Goal: Transaction & Acquisition: Purchase product/service

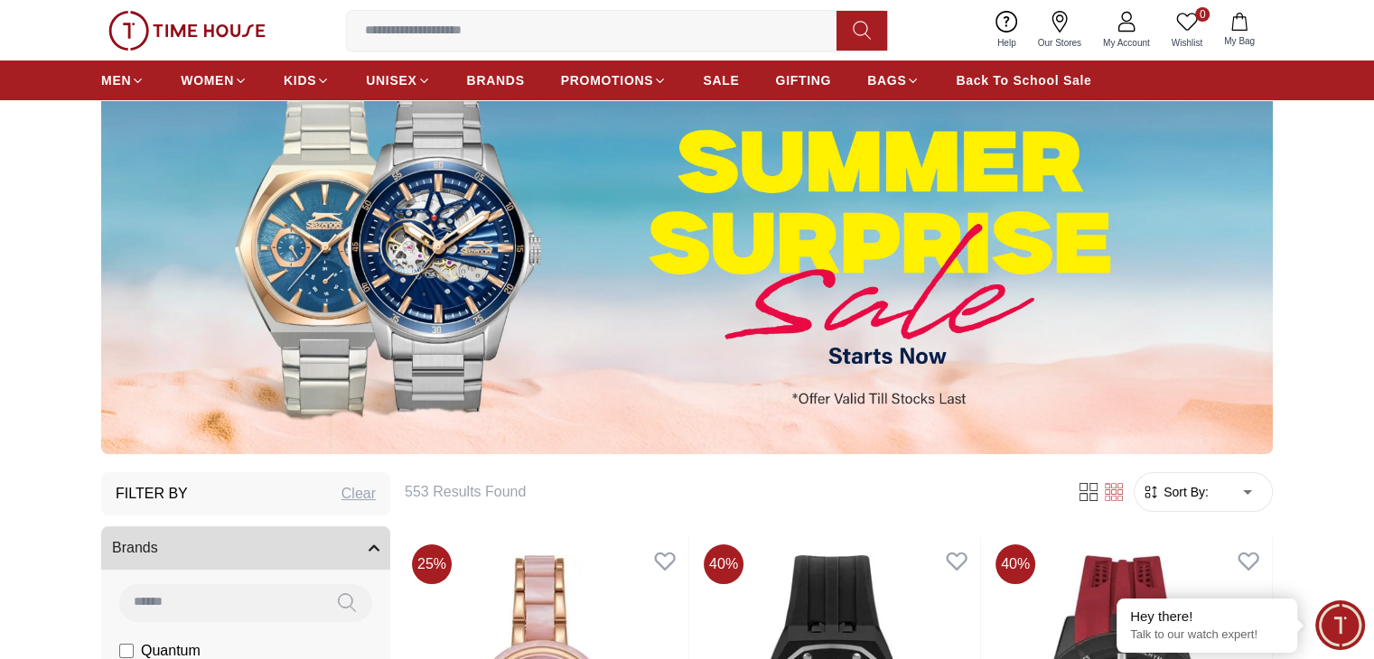
scroll to position [452, 0]
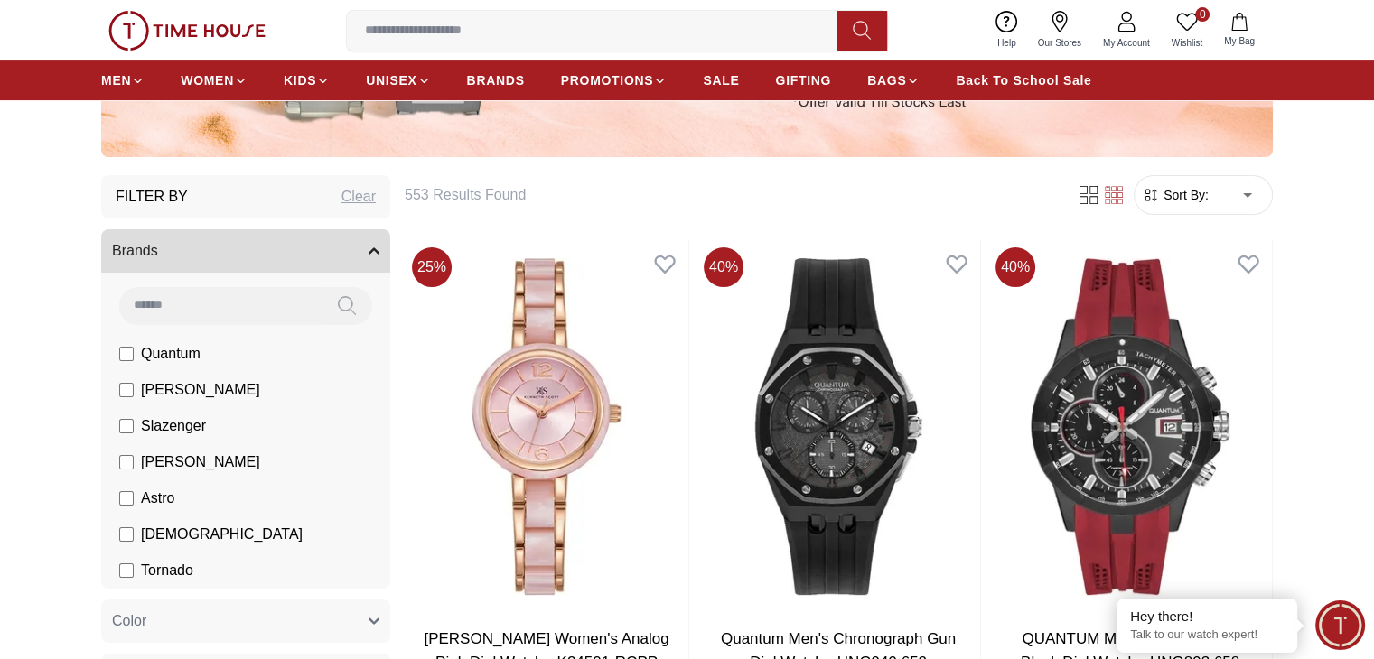
click at [152, 390] on span "[PERSON_NAME]" at bounding box center [200, 390] width 119 height 22
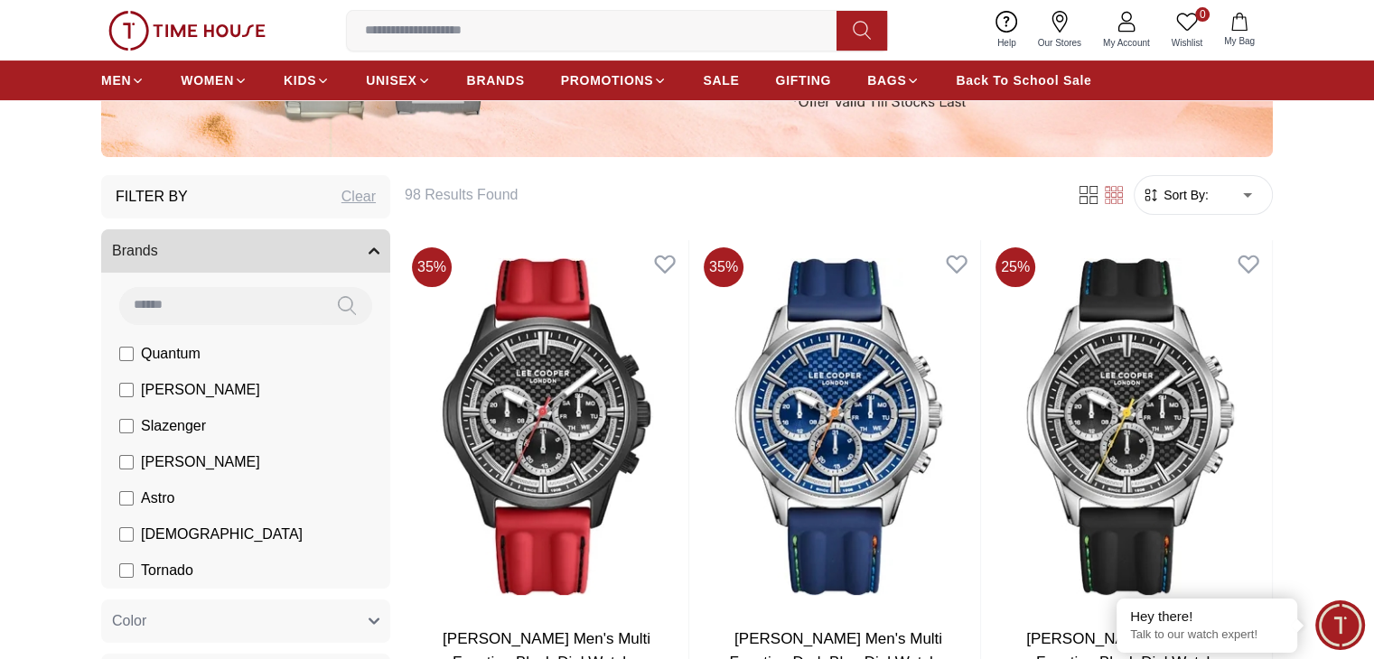
click at [1181, 201] on span "Sort By:" at bounding box center [1184, 195] width 49 height 18
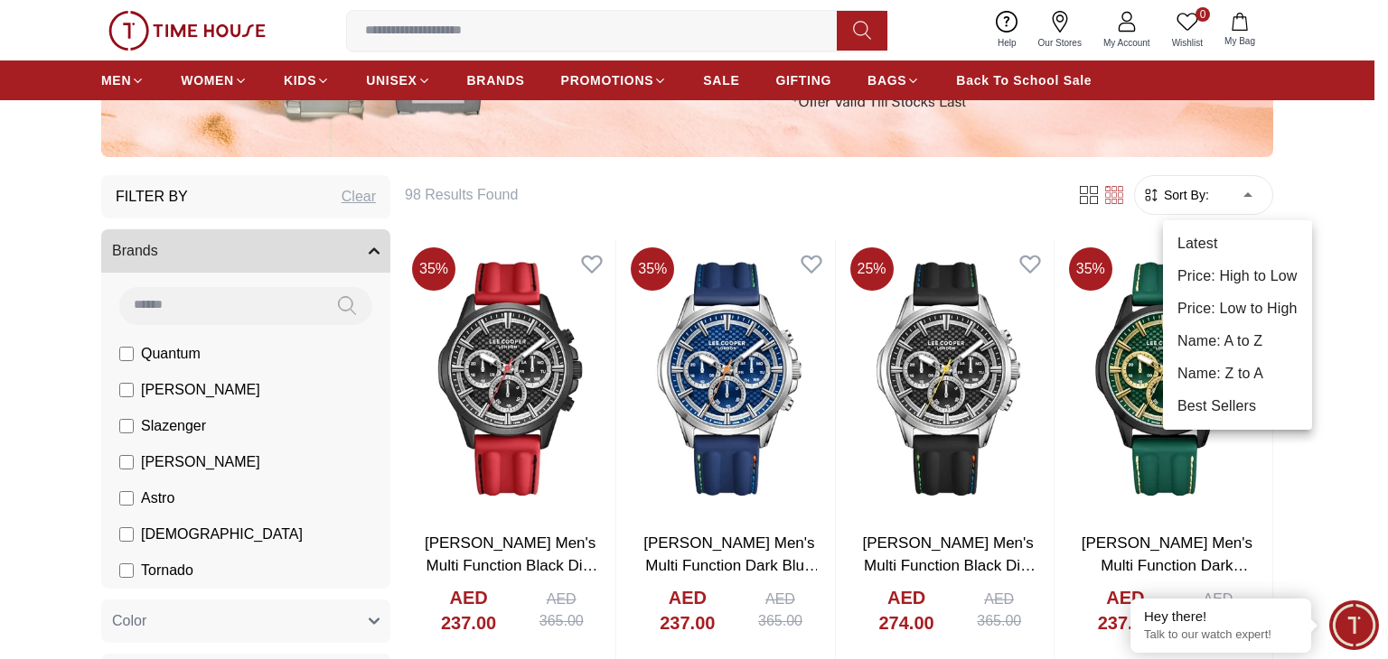
click at [1218, 270] on li "Price: High to Low" at bounding box center [1237, 276] width 149 height 33
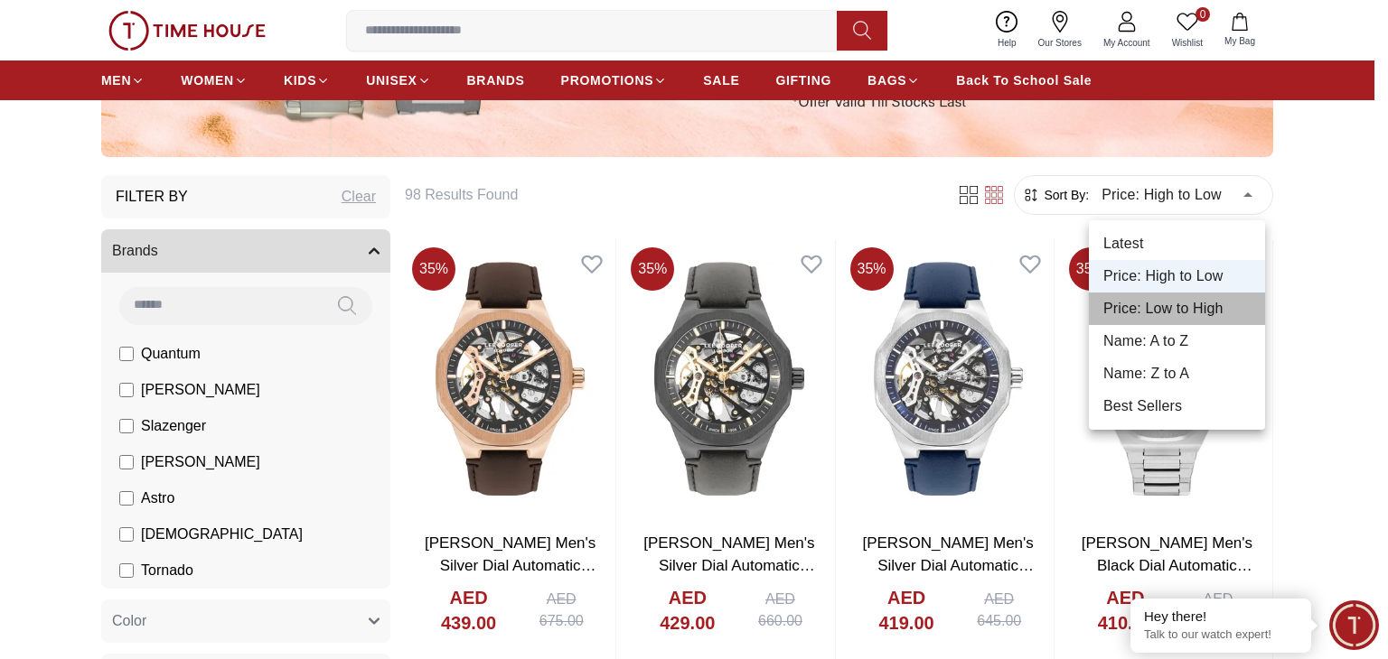
click at [1221, 303] on li "Price: Low to High" at bounding box center [1177, 309] width 176 height 33
type input "*"
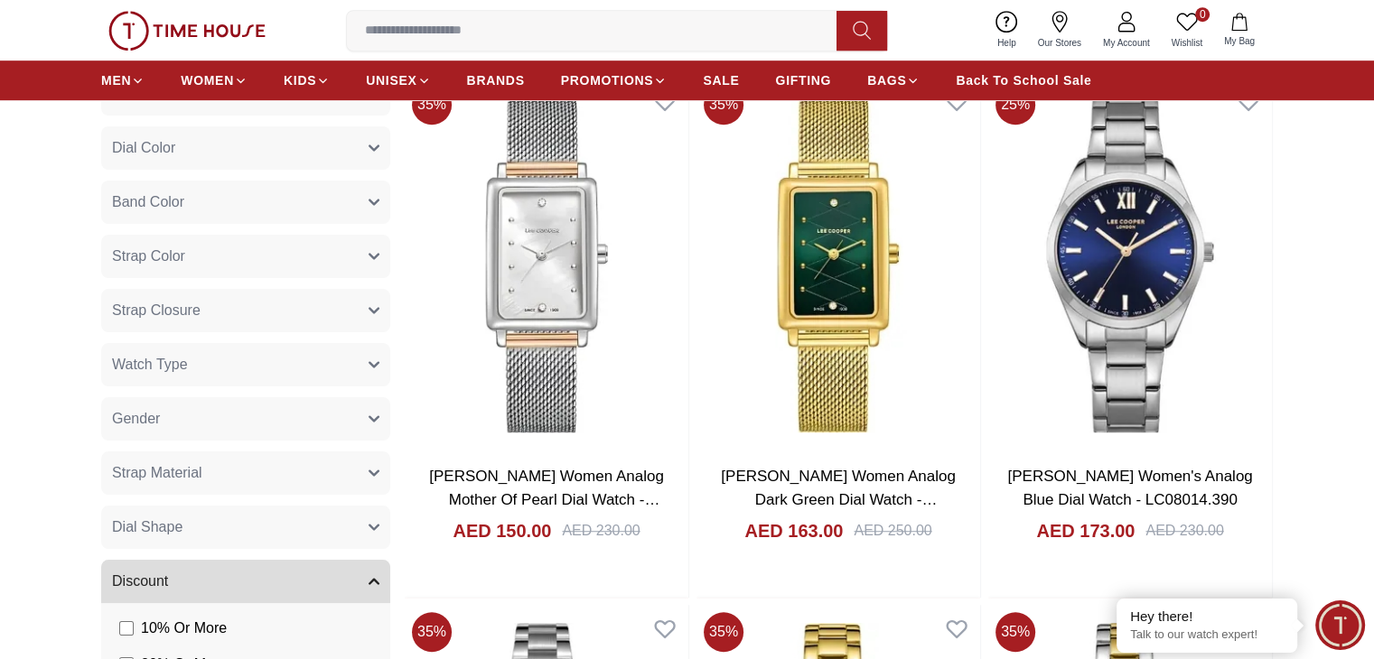
scroll to position [1174, 0]
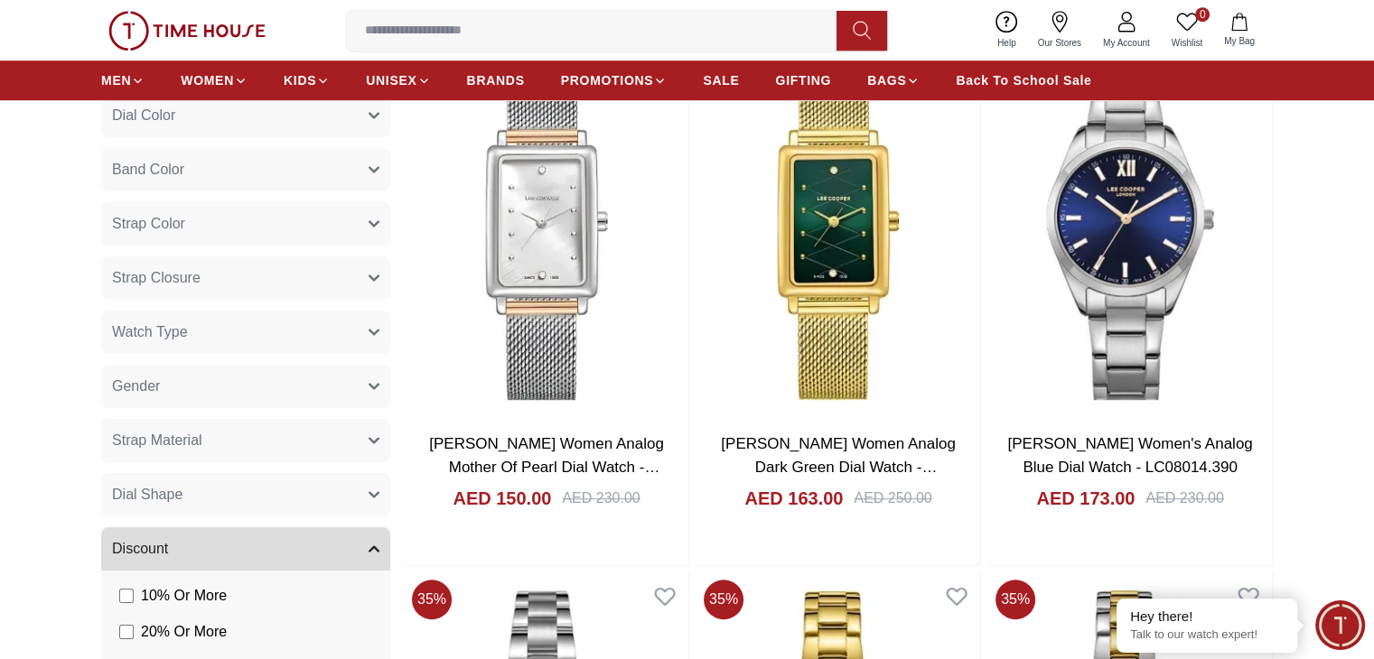
click at [173, 393] on button "Gender" at bounding box center [245, 386] width 289 height 43
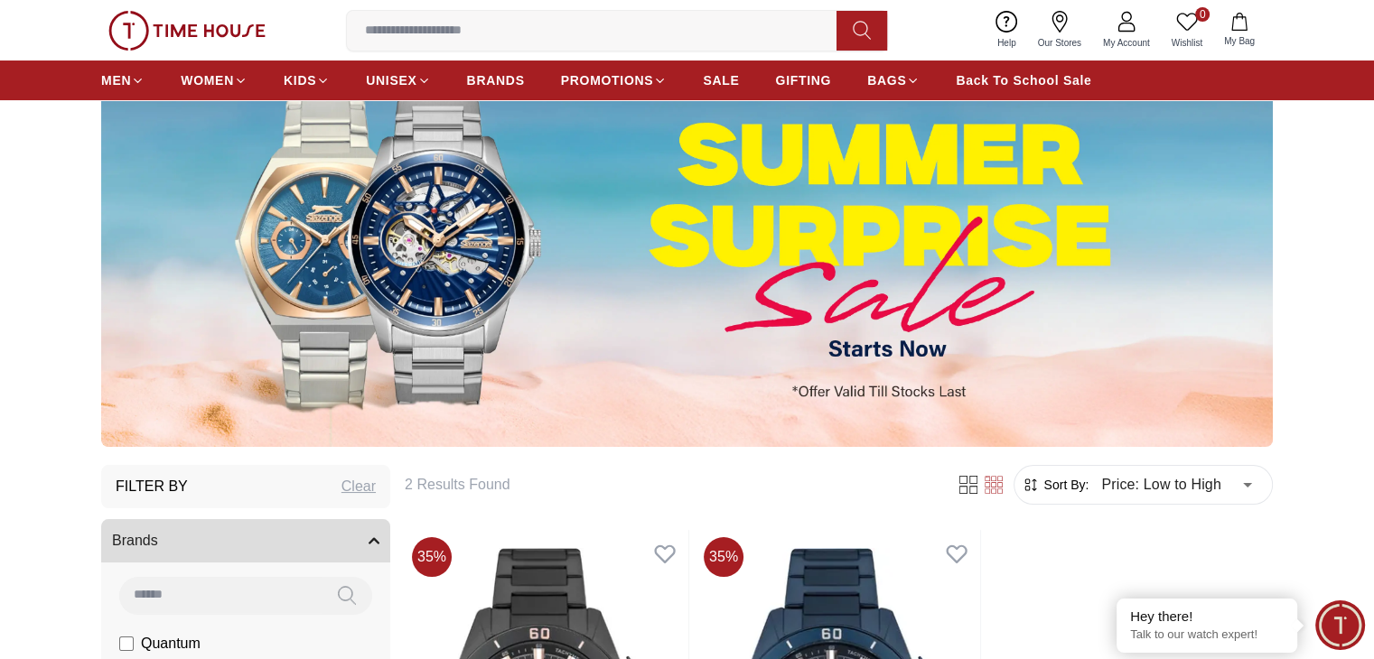
scroll to position [181, 0]
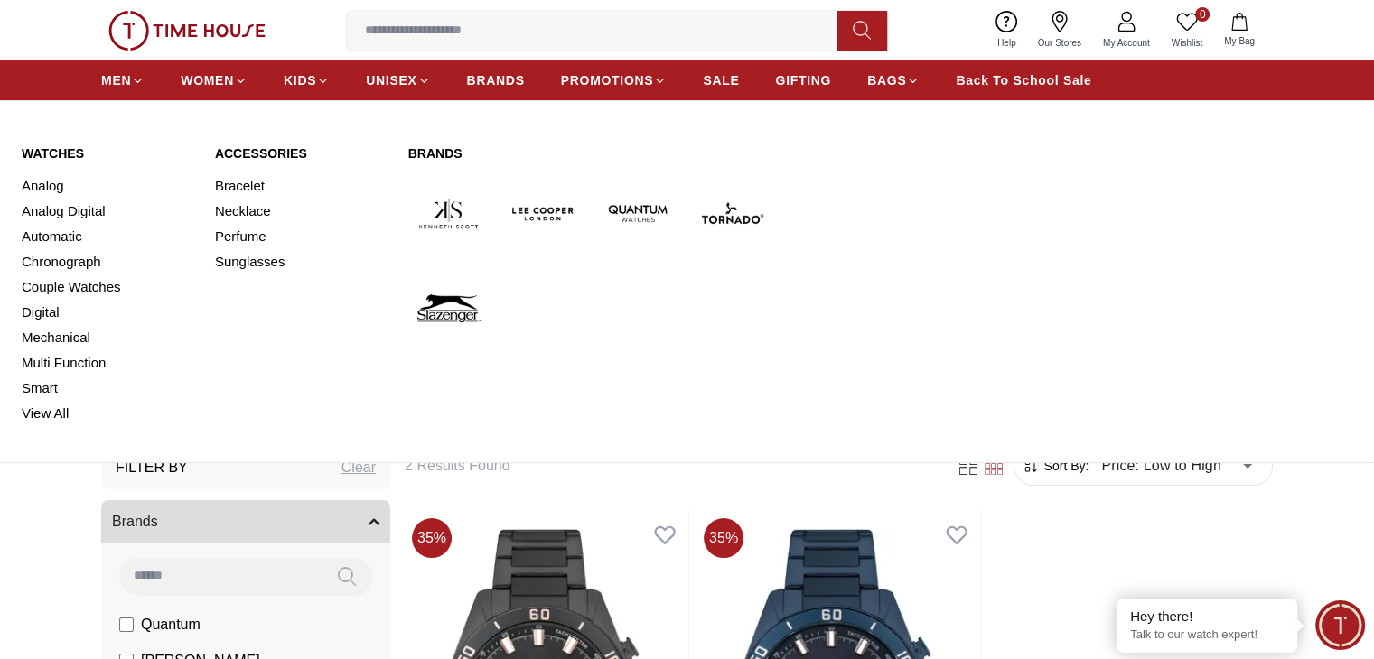
click at [522, 212] on img at bounding box center [543, 213] width 80 height 80
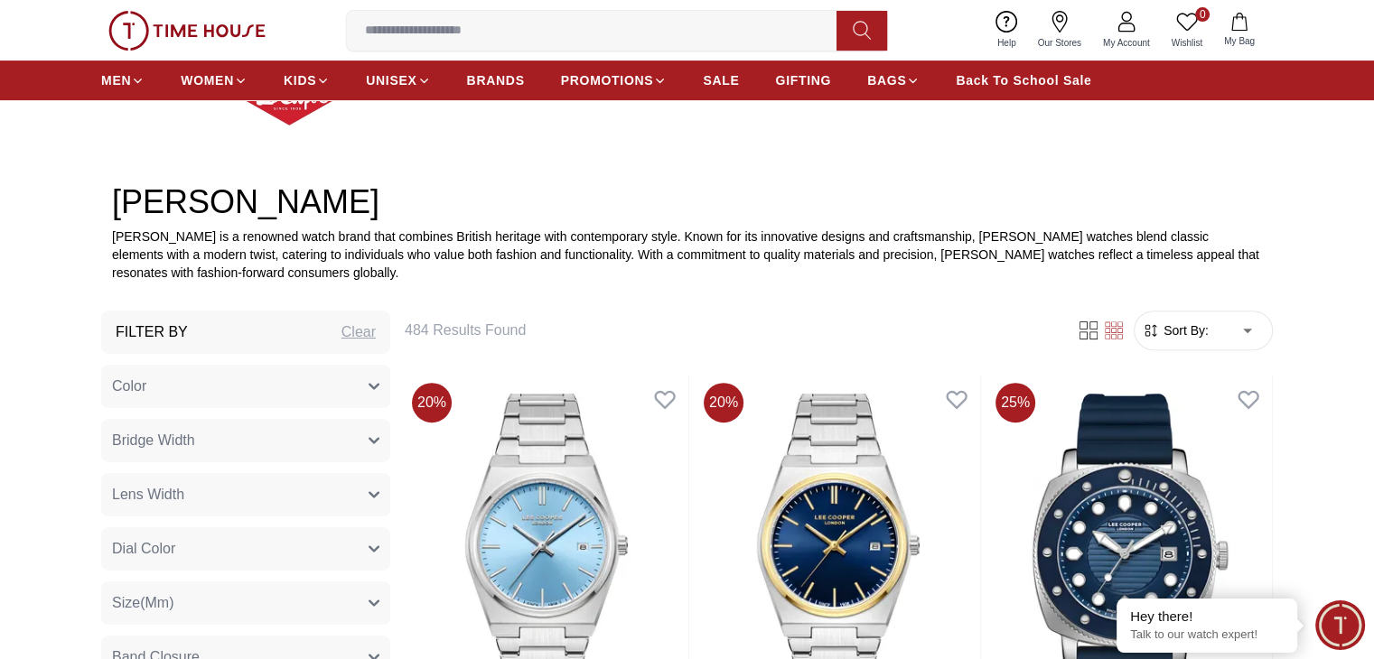
scroll to position [452, 0]
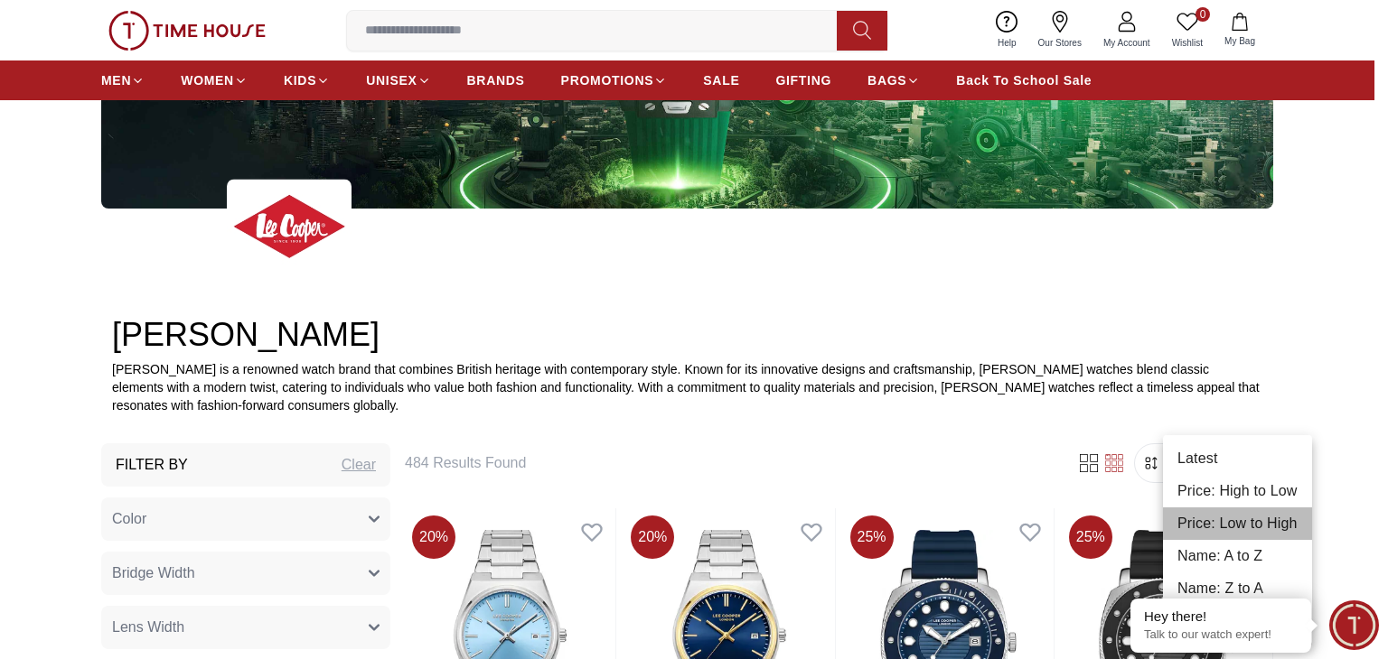
click at [1192, 523] on li "Price: Low to High" at bounding box center [1237, 524] width 149 height 33
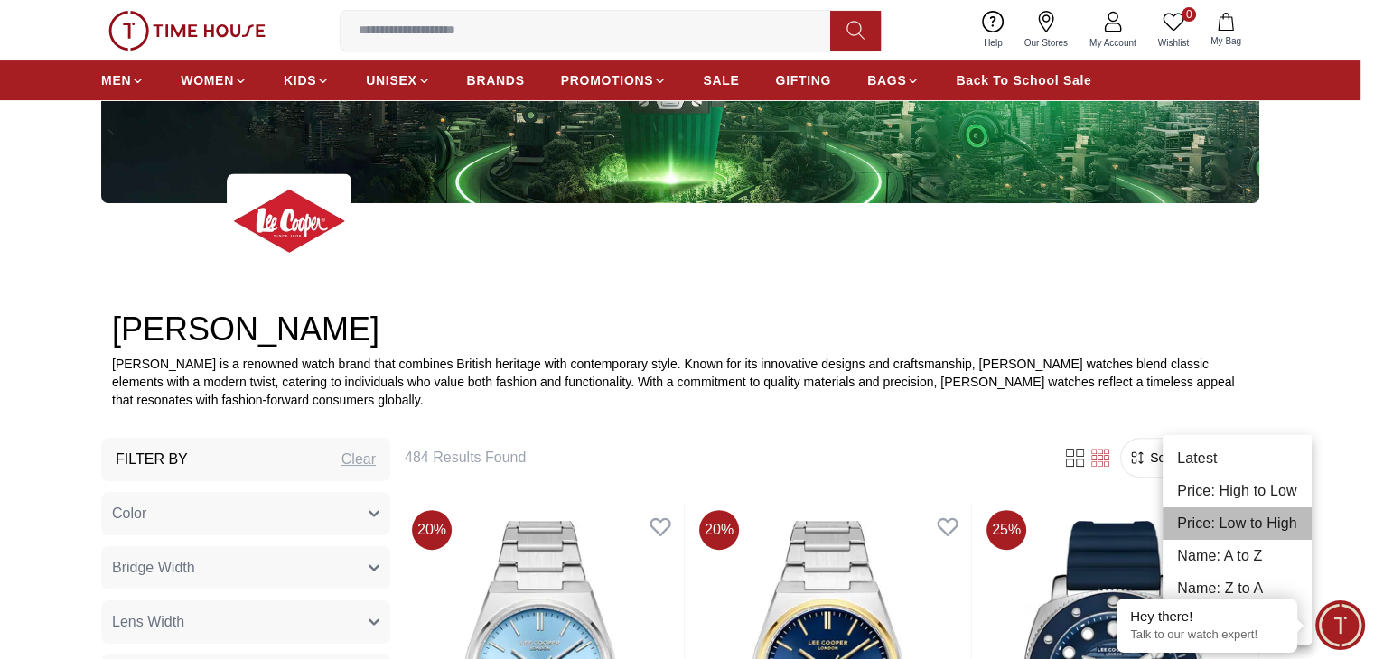
type input "*"
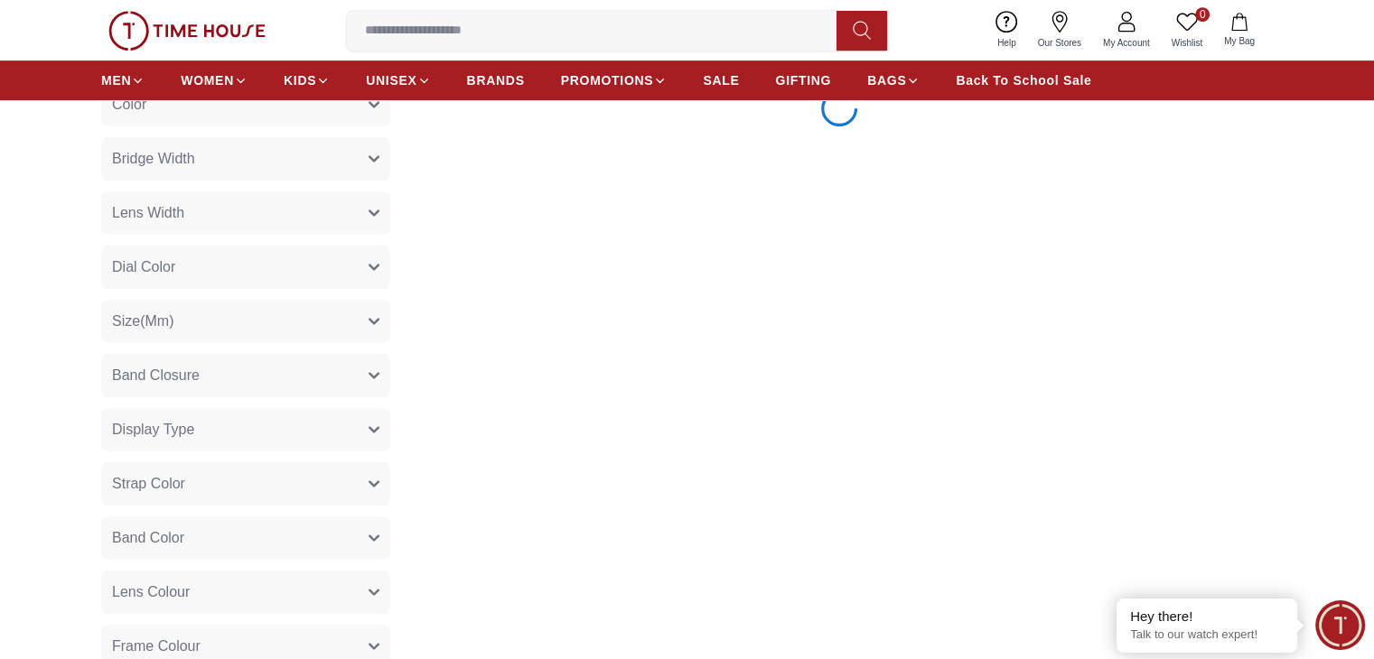
scroll to position [994, 0]
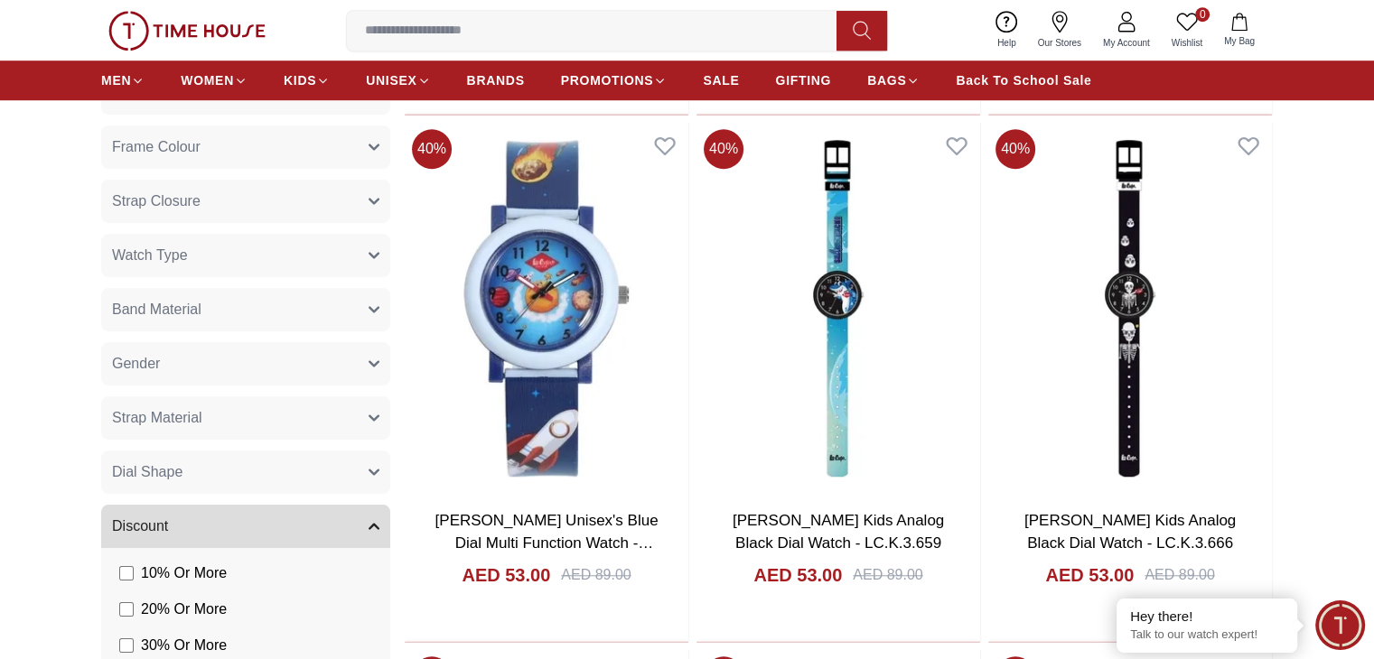
scroll to position [1355, 0]
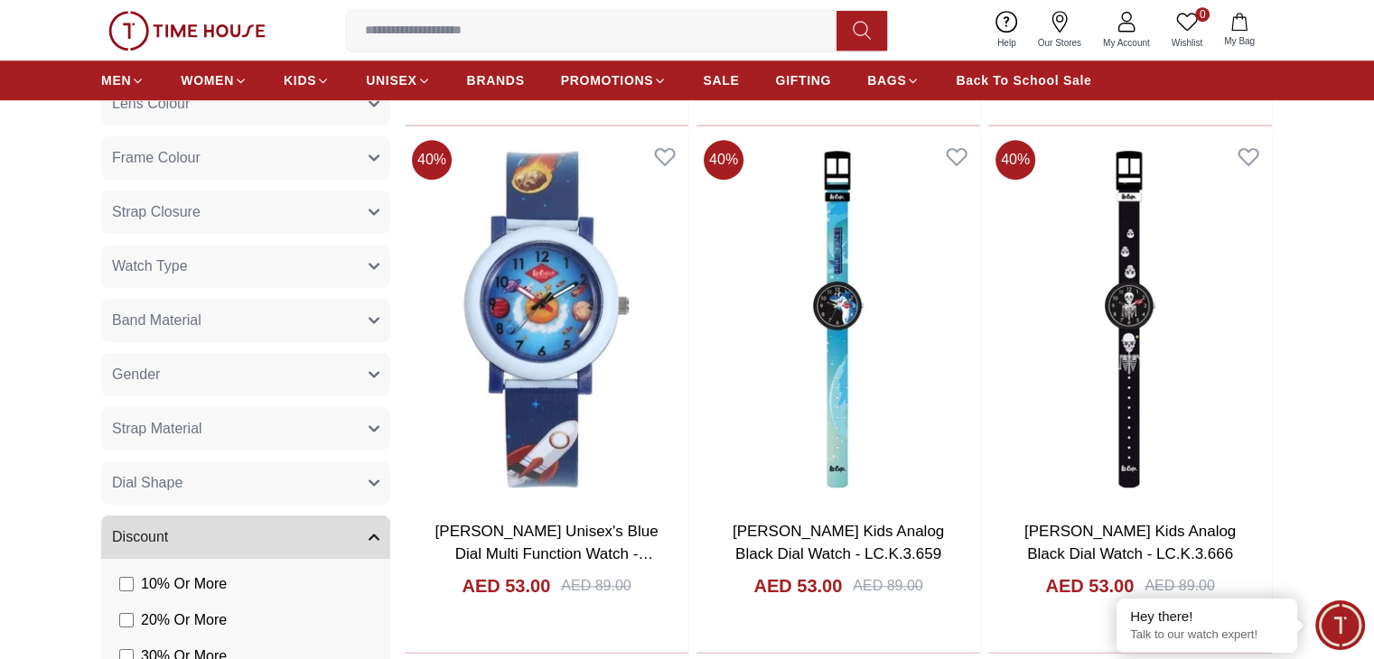
click at [228, 361] on button "Gender" at bounding box center [245, 374] width 289 height 43
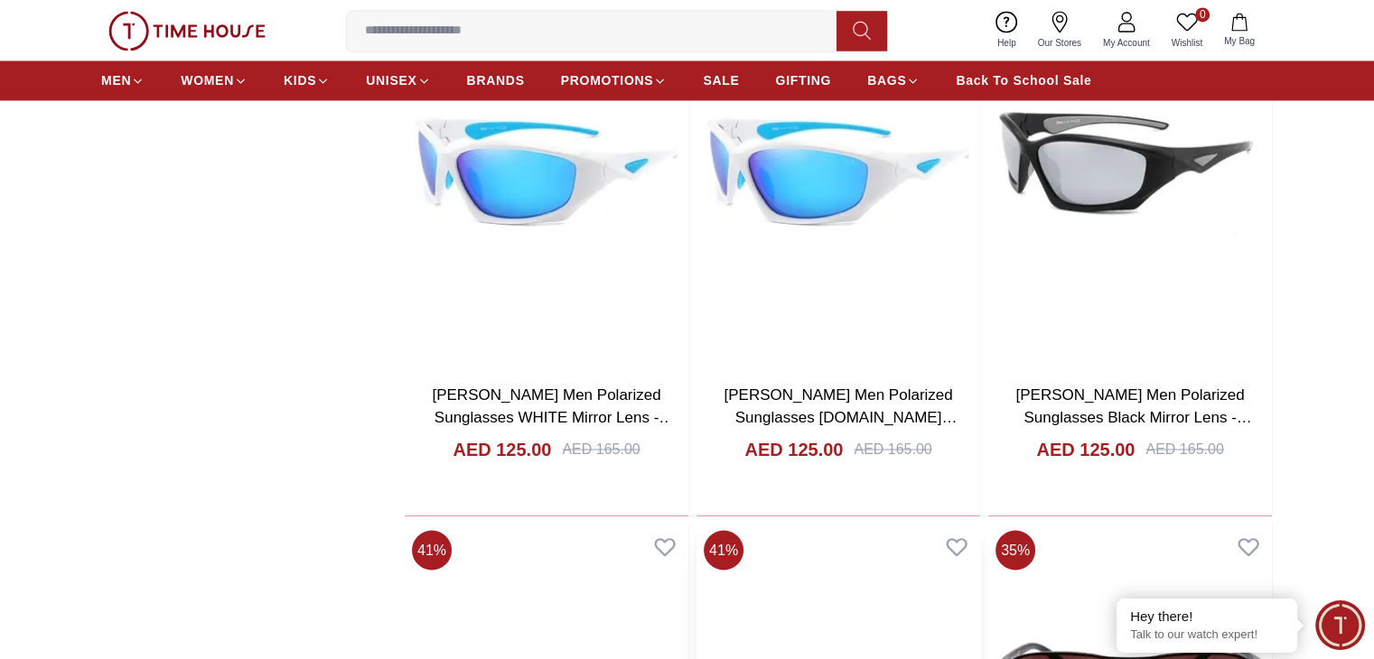
scroll to position [3371, 0]
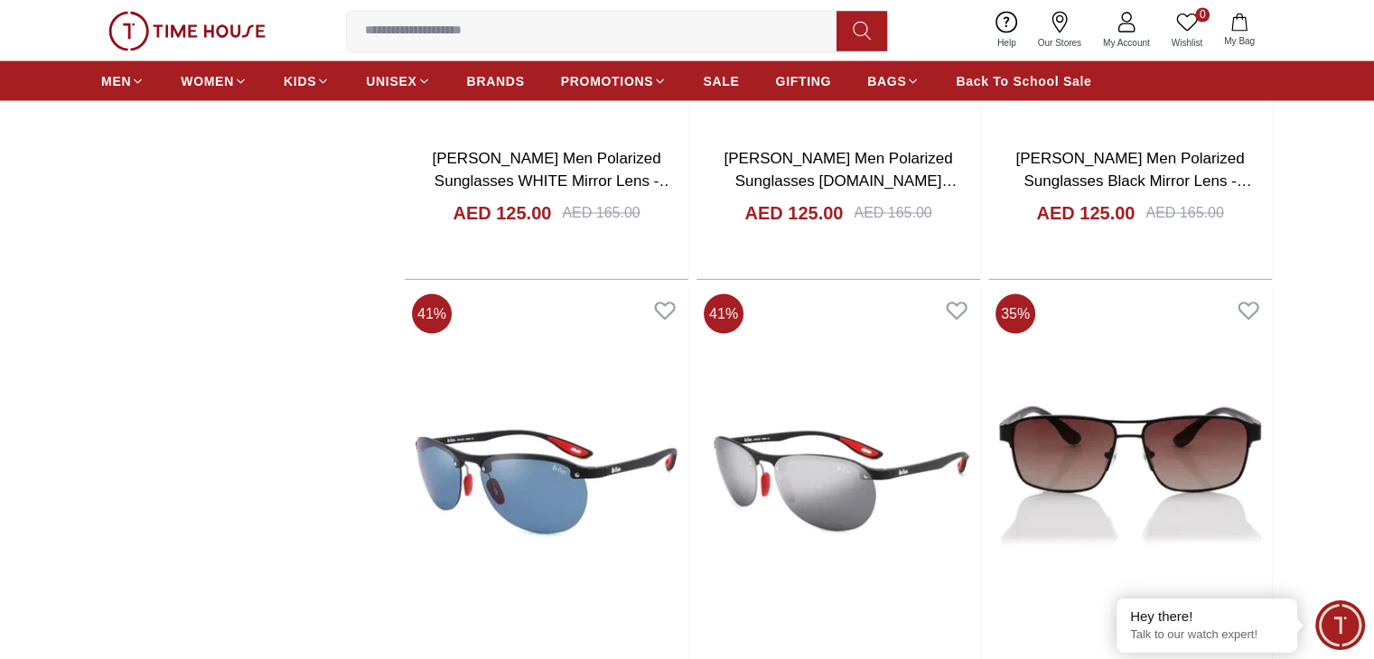
scroll to position [3371, 0]
